Goal: Ask a question: Seek information or help from site administrators or community

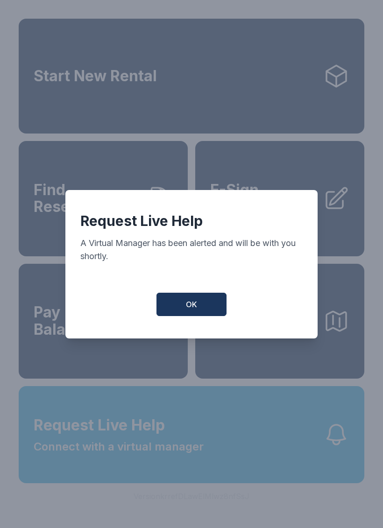
click at [192, 304] on span "OK" at bounding box center [191, 304] width 11 height 11
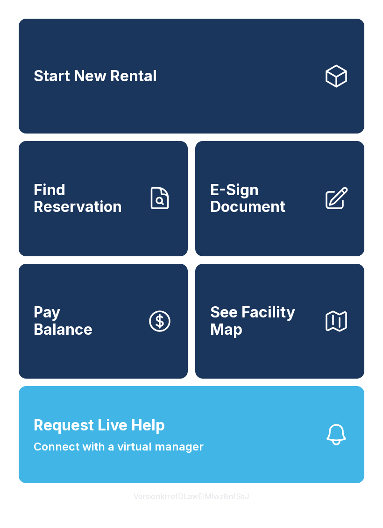
click at [143, 455] on span "Connect with a virtual manager" at bounding box center [119, 446] width 170 height 17
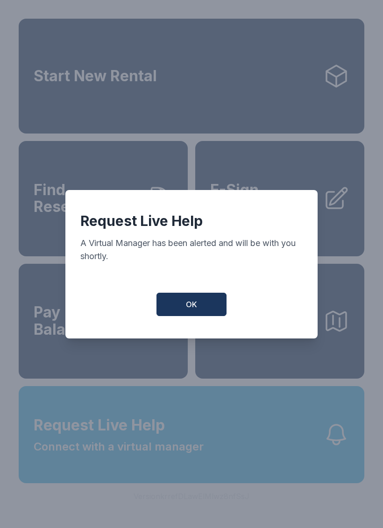
click at [200, 303] on button "OK" at bounding box center [191, 304] width 70 height 23
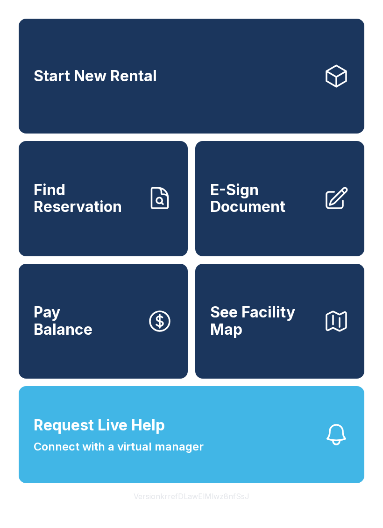
click at [170, 435] on button "Request Live Help Connect with a virtual manager" at bounding box center [191, 434] width 345 height 97
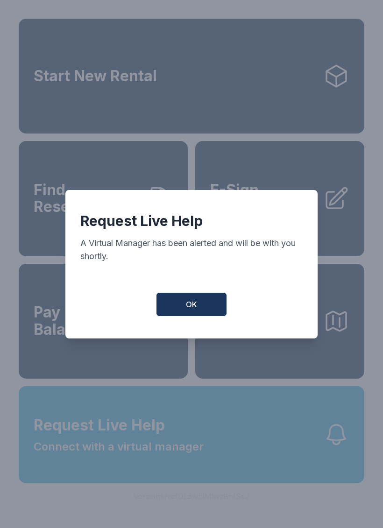
click at [184, 291] on div "Request Live Help A Virtual Manager has been alerted and will be with you short…" at bounding box center [191, 264] width 252 height 148
click at [172, 295] on div "Request Live Help A Virtual Manager has been alerted and will be with you short…" at bounding box center [191, 264] width 252 height 148
click at [185, 312] on button "OK" at bounding box center [191, 304] width 70 height 23
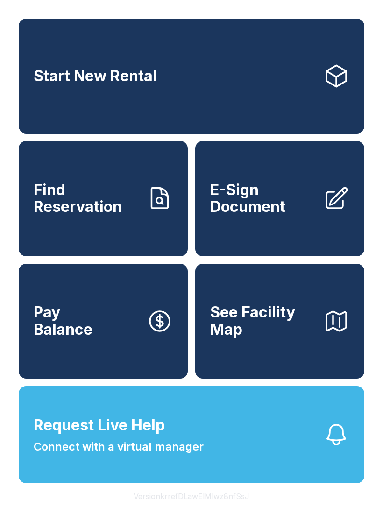
click at [181, 455] on span "Connect with a virtual manager" at bounding box center [119, 446] width 170 height 17
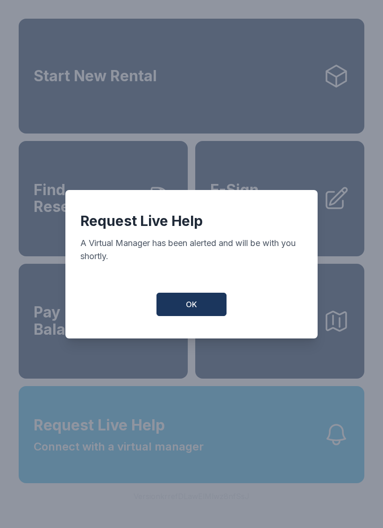
click at [206, 316] on button "OK" at bounding box center [191, 304] width 70 height 23
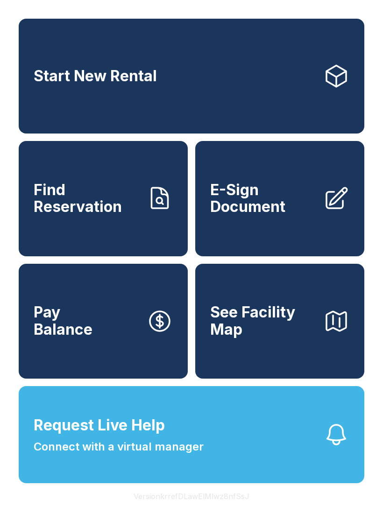
click at [144, 455] on span "Connect with a virtual manager" at bounding box center [119, 446] width 170 height 17
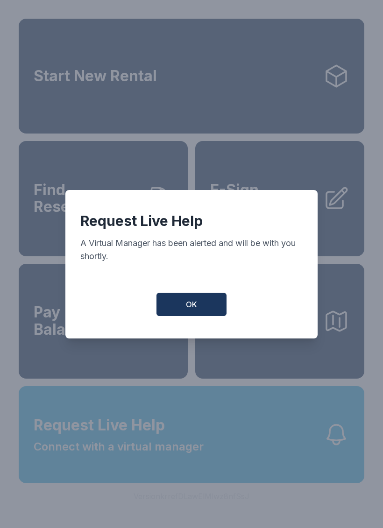
click at [191, 300] on button "OK" at bounding box center [191, 304] width 70 height 23
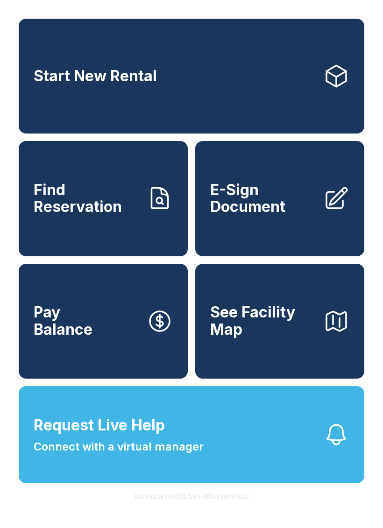
click at [189, 445] on span "Request Live Help Connect with a virtual manager" at bounding box center [119, 434] width 170 height 41
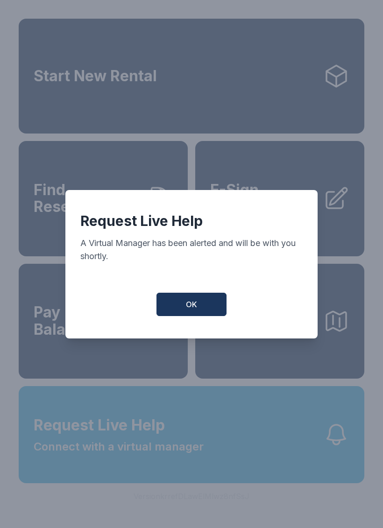
click at [183, 304] on button "OK" at bounding box center [191, 304] width 70 height 23
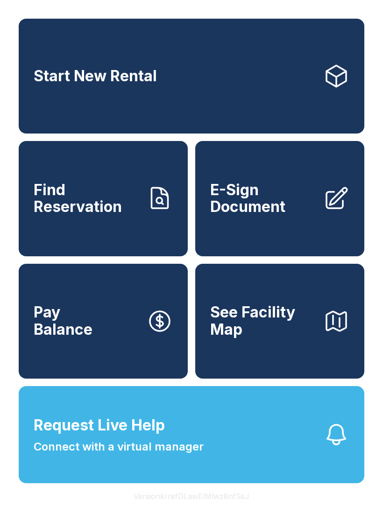
click at [335, 448] on icon "button" at bounding box center [336, 435] width 26 height 26
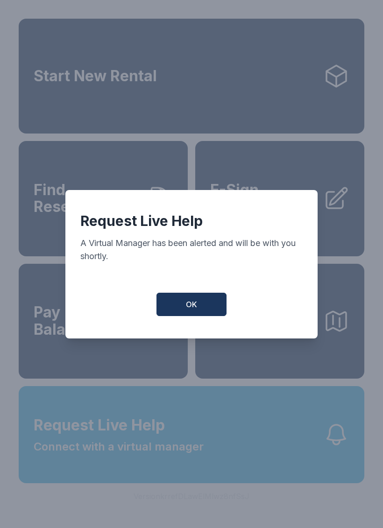
click at [195, 307] on span "OK" at bounding box center [191, 304] width 11 height 11
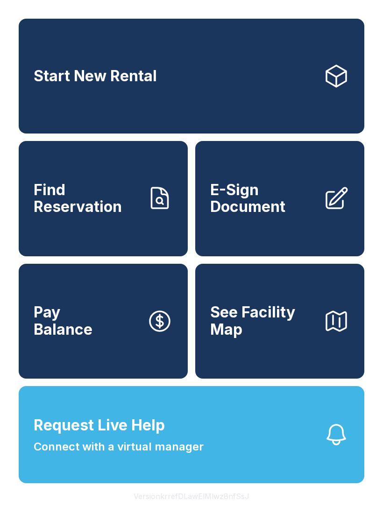
click at [307, 458] on button "Request Live Help Connect with a virtual manager" at bounding box center [191, 434] width 345 height 97
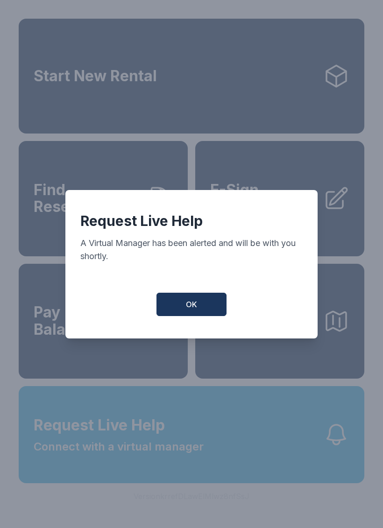
click at [186, 310] on span "OK" at bounding box center [191, 304] width 11 height 11
